Goal: Use online tool/utility: Utilize a website feature to perform a specific function

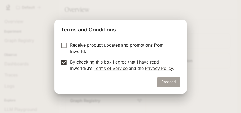
click at [169, 84] on button "Proceed" at bounding box center [168, 82] width 23 height 11
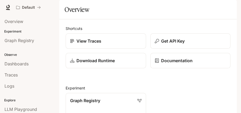
scroll to position [70, 0]
click at [140, 98] on icon at bounding box center [139, 100] width 4 height 4
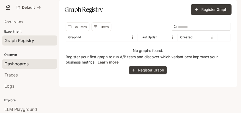
click at [29, 64] on div "Dashboards" at bounding box center [29, 64] width 50 height 6
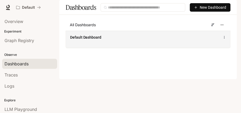
click at [79, 40] on div "Default Dashboard" at bounding box center [148, 37] width 156 height 6
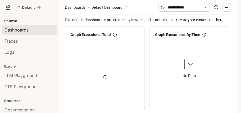
scroll to position [35, 0]
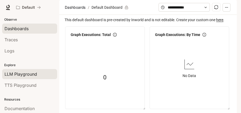
click at [29, 73] on span "LLM Playground" at bounding box center [20, 74] width 32 height 6
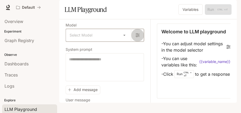
click at [136, 37] on icon "button" at bounding box center [137, 35] width 4 height 4
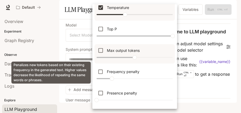
scroll to position [17, 0]
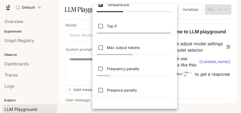
click at [45, 40] on div at bounding box center [120, 56] width 241 height 113
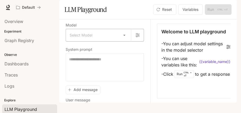
click at [122, 48] on body "Skip to main content Default Documentation Documentation Portal Overview Experi…" at bounding box center [120, 56] width 241 height 113
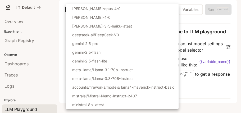
click at [120, 50] on li "gemini-2.5-flash" at bounding box center [122, 52] width 113 height 9
type input "**********"
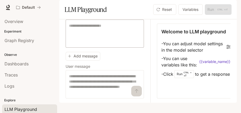
scroll to position [40, 0]
click at [188, 15] on button "Variables" at bounding box center [190, 9] width 24 height 11
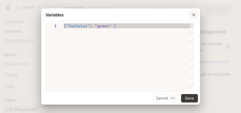
click at [193, 16] on icon "button" at bounding box center [193, 14] width 5 height 5
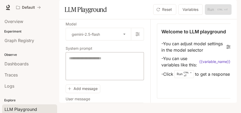
scroll to position [0, 0]
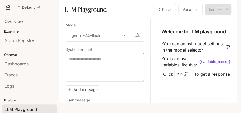
paste textarea "**********"
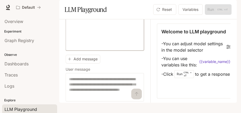
scroll to position [8463, 0]
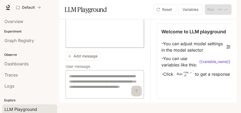
type textarea "**********"
drag, startPoint x: 134, startPoint y: 98, endPoint x: 120, endPoint y: 69, distance: 32.3
click at [134, 95] on textarea at bounding box center [104, 83] width 71 height 21
paste textarea "**********"
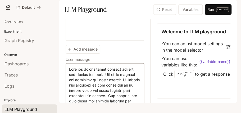
scroll to position [16878, 0]
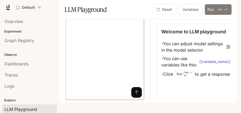
type textarea "**********"
click at [210, 15] on button "Run CTRL + ⏎" at bounding box center [218, 9] width 27 height 11
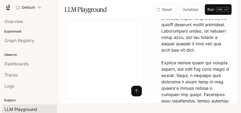
scroll to position [16905, 0]
click at [135, 89] on icon "submit" at bounding box center [136, 91] width 3 height 4
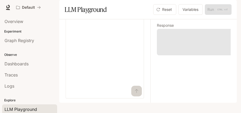
scroll to position [0, 0]
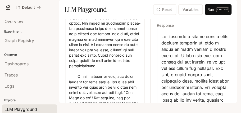
scroll to position [16148, 0]
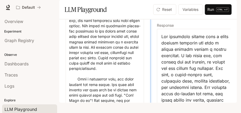
drag, startPoint x: 148, startPoint y: 101, endPoint x: 150, endPoint y: 34, distance: 67.1
